Goal: Task Accomplishment & Management: Manage account settings

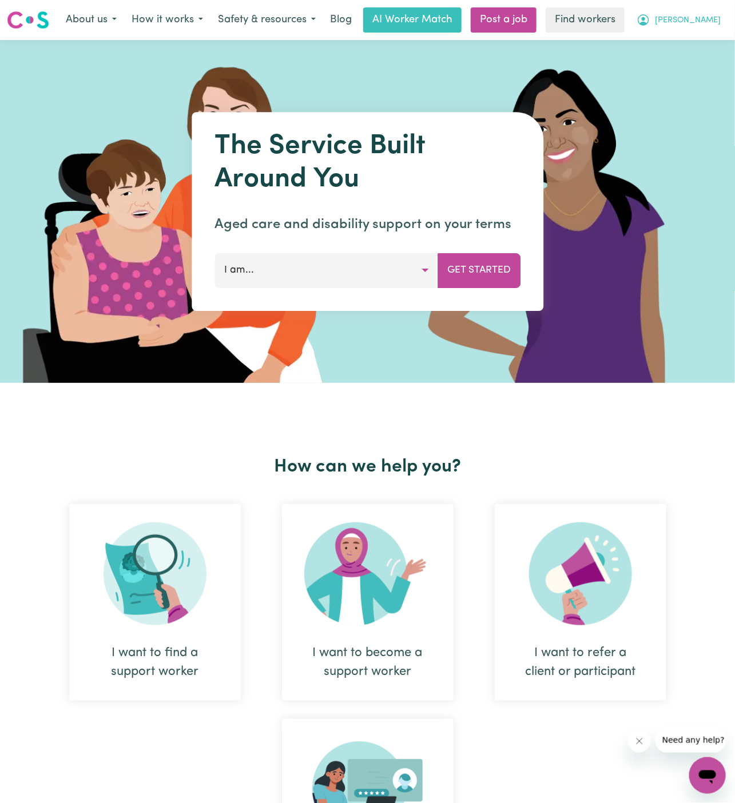
click at [715, 22] on span "[PERSON_NAME]" at bounding box center [688, 20] width 66 height 13
click at [703, 70] on link "Logout" at bounding box center [682, 66] width 90 height 22
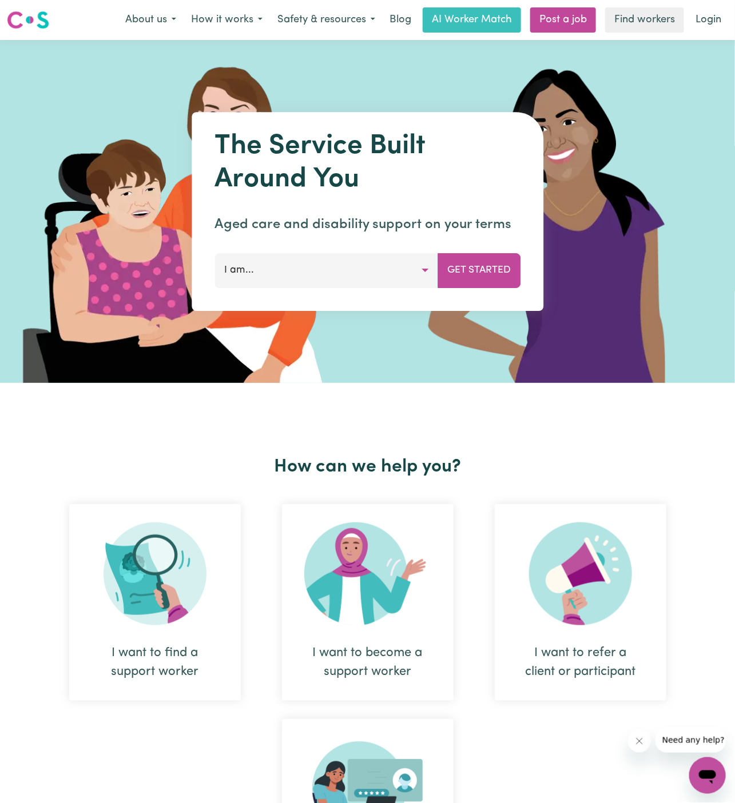
click at [715, 34] on nav "Menu About us How it works Safety & resources Blog AI Worker Match Post a job F…" at bounding box center [367, 20] width 735 height 40
click at [710, 18] on link "Login" at bounding box center [708, 19] width 39 height 25
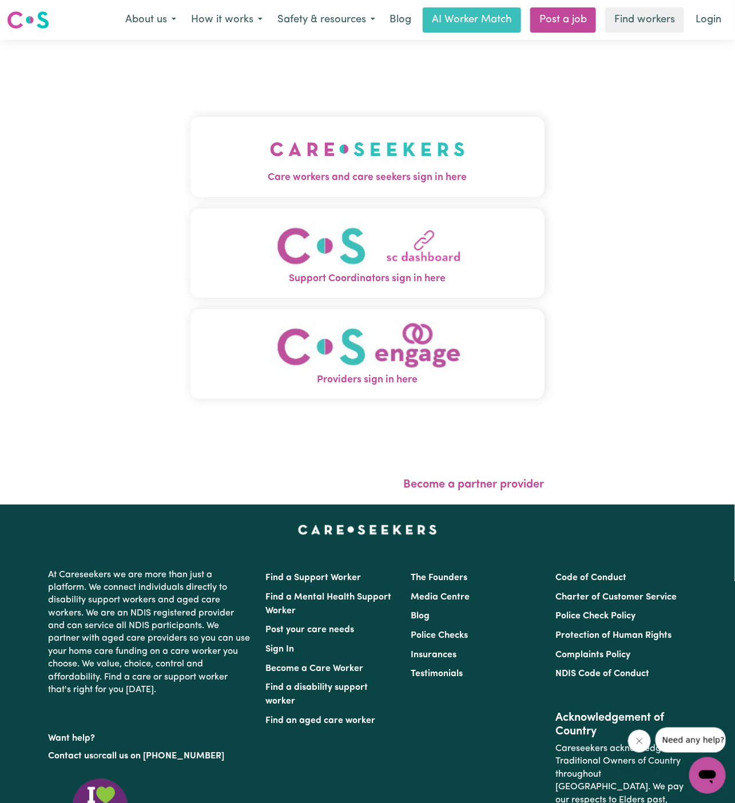
click at [305, 168] on img "Care workers and care seekers sign in here" at bounding box center [367, 149] width 195 height 42
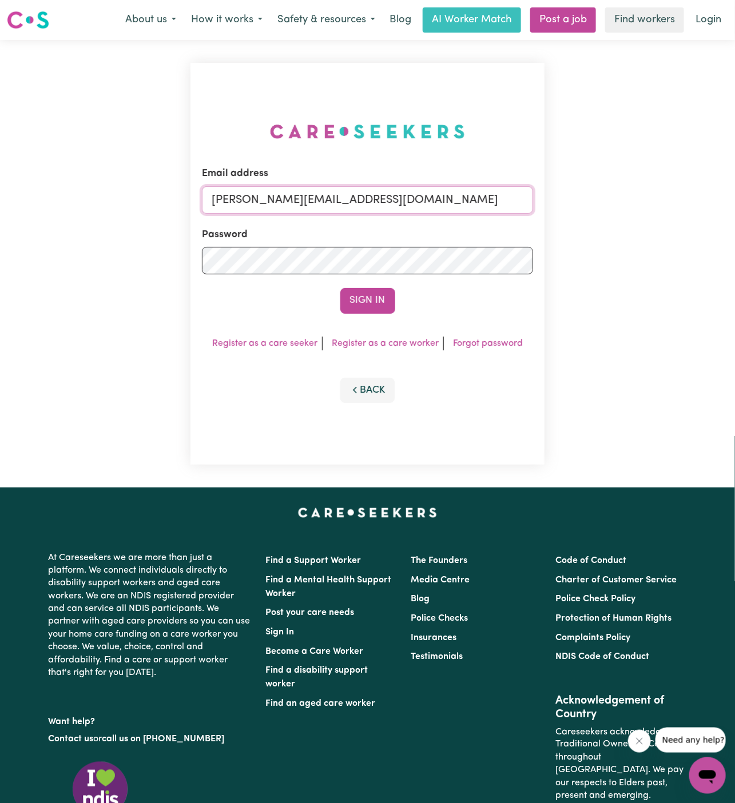
click at [362, 195] on input "[PERSON_NAME][EMAIL_ADDRESS][DOMAIN_NAME]" at bounding box center [367, 199] width 331 height 27
drag, startPoint x: 270, startPoint y: 201, endPoint x: 918, endPoint y: 217, distance: 648.7
click at [735, 217] on html "Menu About us How it works Safety & resources Blog AI Worker Match Post a job F…" at bounding box center [367, 490] width 735 height 980
type input "superuser~NatashaPIC@careseekers.com.au"
click at [363, 297] on button "Sign In" at bounding box center [367, 300] width 55 height 25
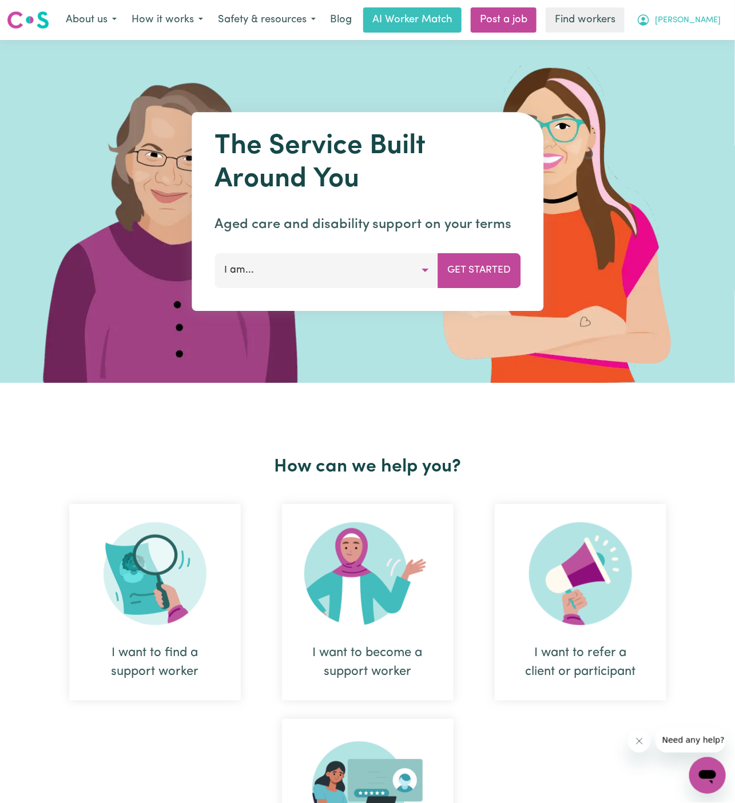
click at [702, 17] on span "[PERSON_NAME]" at bounding box center [688, 20] width 66 height 13
click at [698, 58] on link "Logout" at bounding box center [682, 66] width 90 height 22
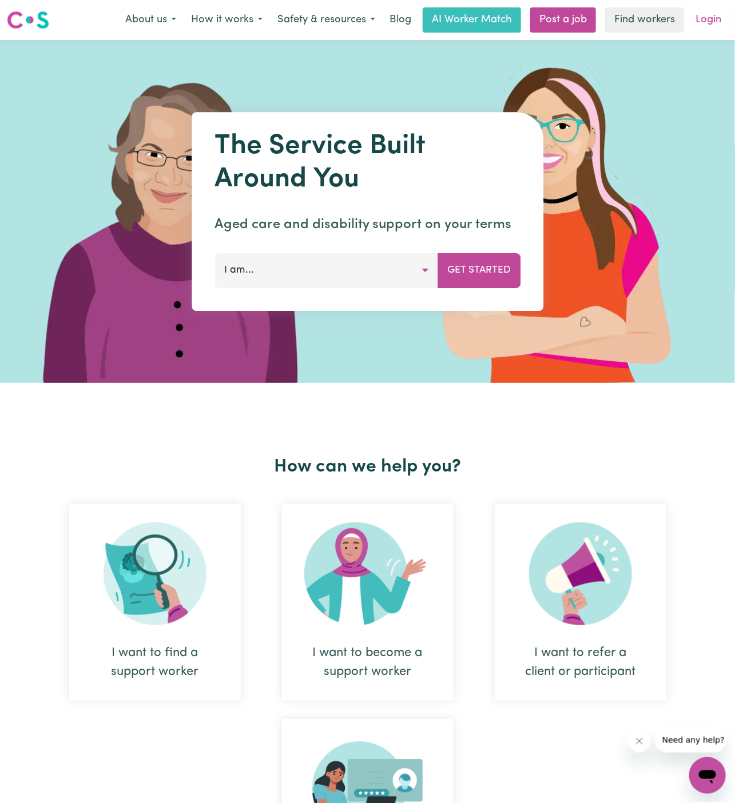
click at [705, 26] on link "Login" at bounding box center [708, 19] width 39 height 25
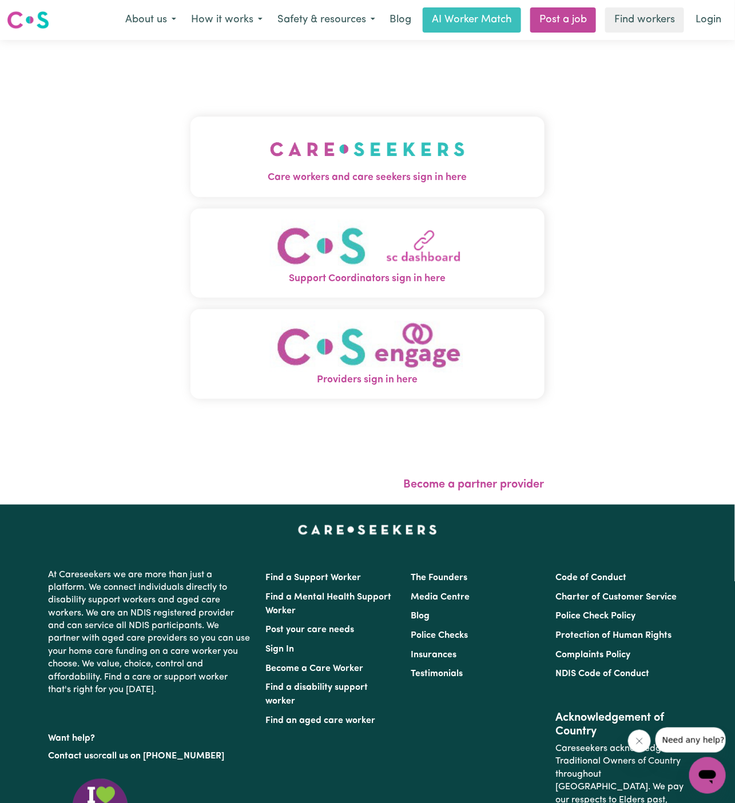
click at [463, 200] on div "Care workers and care seekers sign in here Support Coordinators sign in here Pr…" at bounding box center [367, 264] width 354 height 402
click at [428, 140] on img "Care workers and care seekers sign in here" at bounding box center [367, 149] width 195 height 42
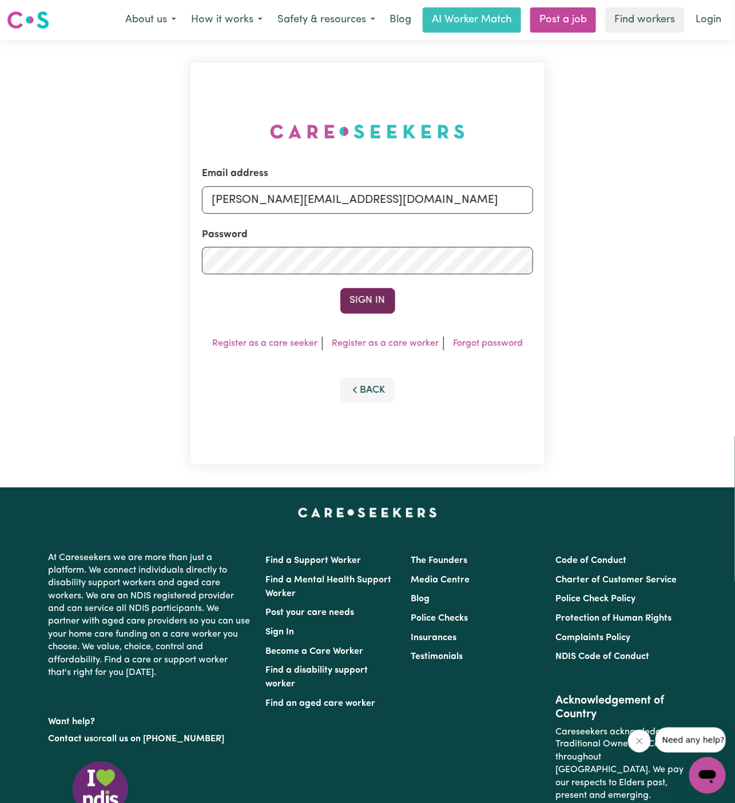
click at [361, 295] on button "Sign In" at bounding box center [367, 300] width 55 height 25
